Goal: Transaction & Acquisition: Purchase product/service

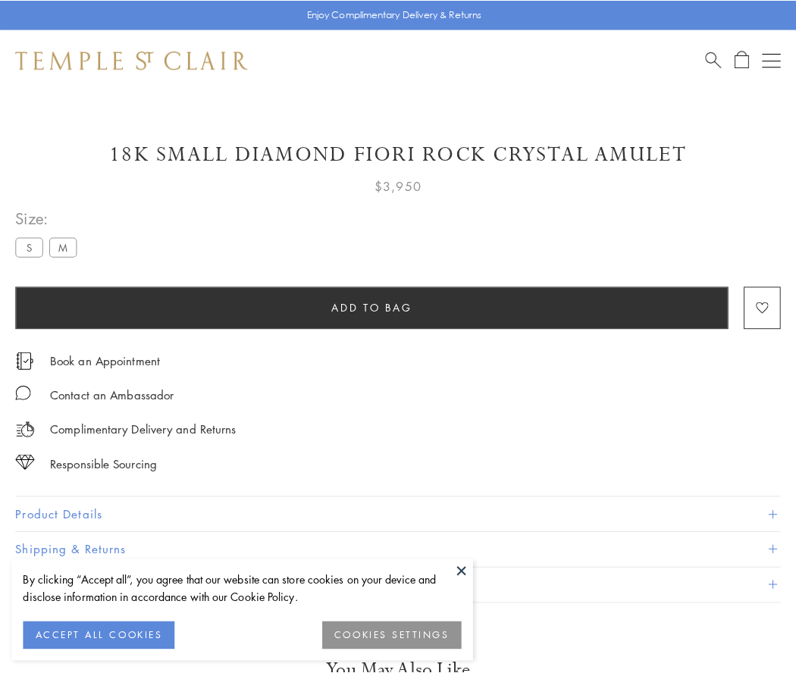
scroll to position [16, 0]
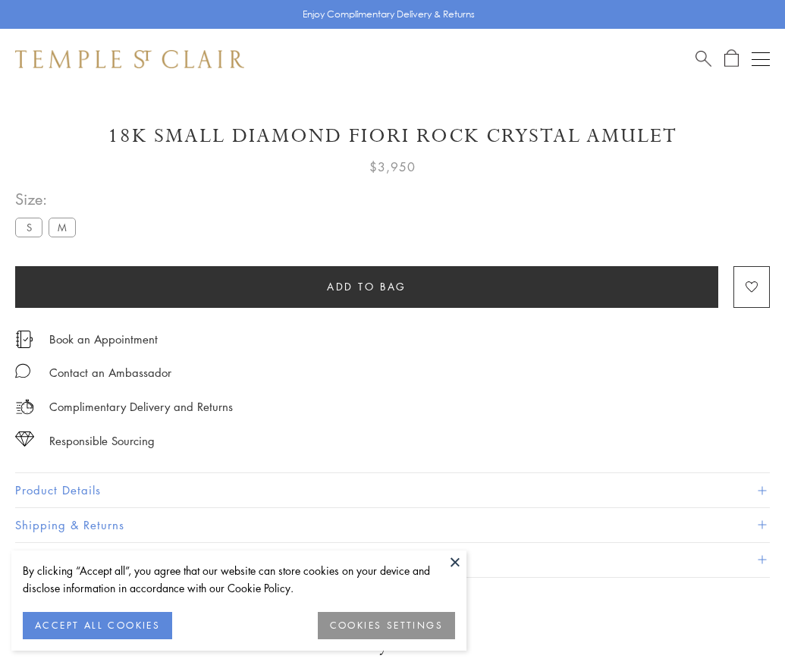
click at [366, 286] on span "Add to bag" at bounding box center [367, 286] width 80 height 17
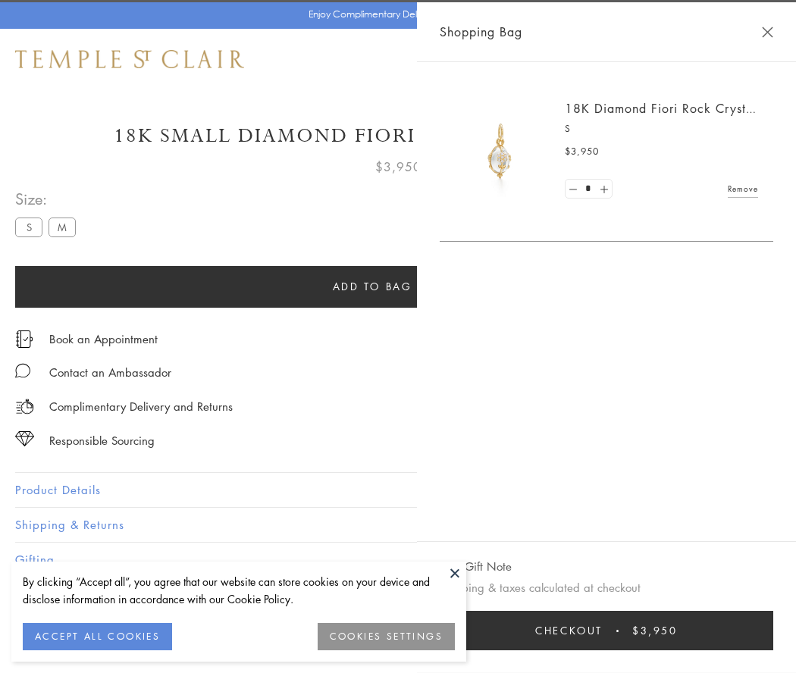
click at [773, 631] on button "Checkout $3,950" at bounding box center [607, 630] width 334 height 39
